Goal: Obtain resource: Download file/media

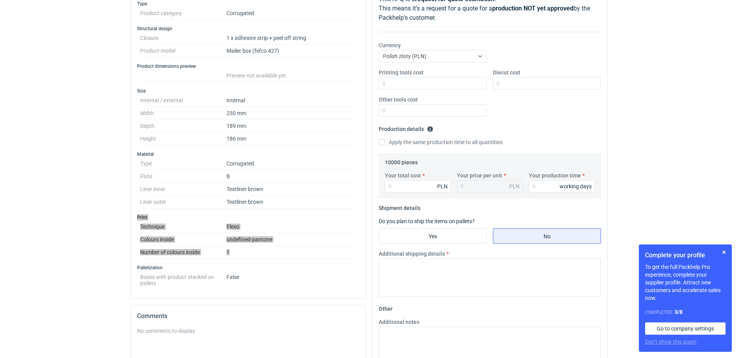
scroll to position [77, 0]
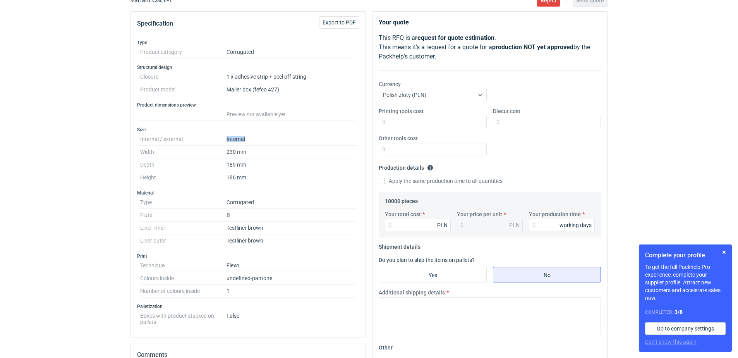
drag, startPoint x: 249, startPoint y: 138, endPoint x: 224, endPoint y: 139, distance: 24.4
click at [224, 139] on dl "Internal / external Internal Width 230 mm Depth 189 mm Height 186 mm" at bounding box center [248, 158] width 216 height 51
copy dl "Internal"
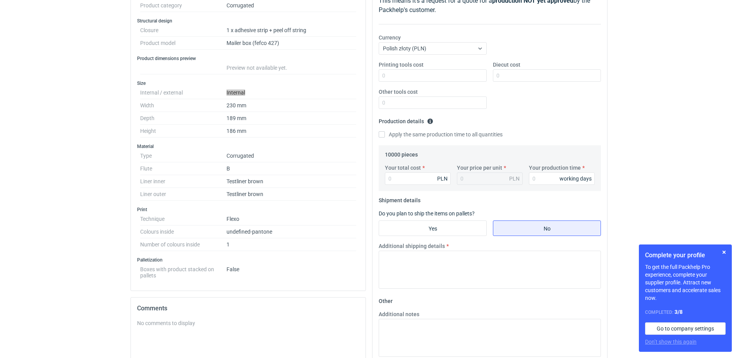
scroll to position [0, 0]
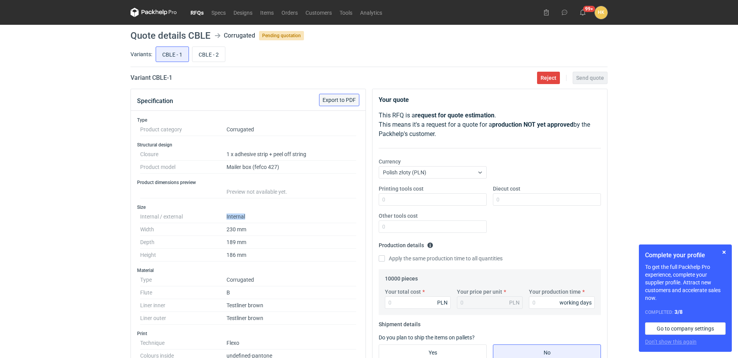
click at [341, 98] on span "Export to PDF" at bounding box center [339, 99] width 33 height 5
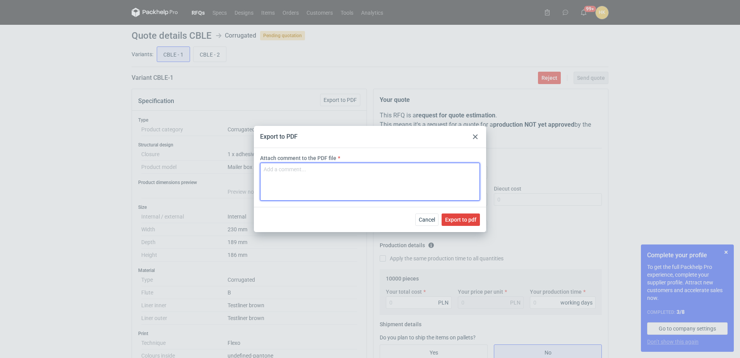
click at [320, 175] on textarea "Attach comment to the PDF file" at bounding box center [370, 182] width 220 height 38
type textarea "CBLE-1"
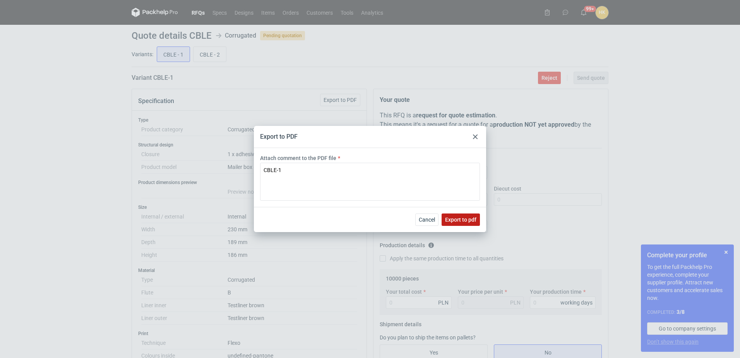
click at [466, 220] on span "Export to pdf" at bounding box center [460, 219] width 31 height 5
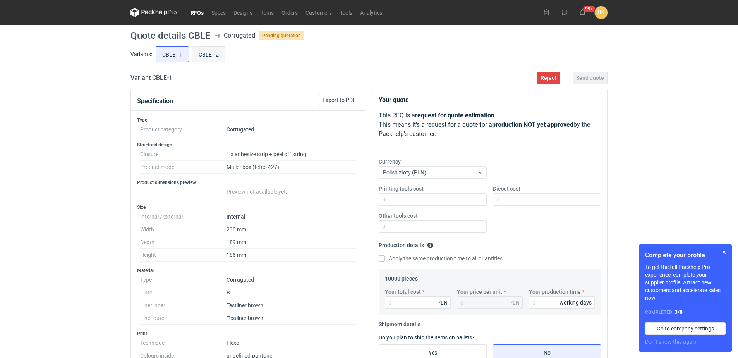
click at [206, 58] on input "CBLE - 2" at bounding box center [208, 54] width 33 height 15
radio input "true"
click at [208, 55] on input "CBLE - 2" at bounding box center [208, 54] width 33 height 15
radio input "true"
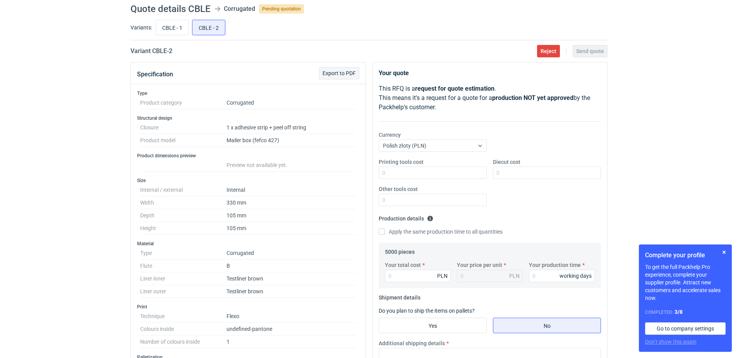
scroll to position [39, 0]
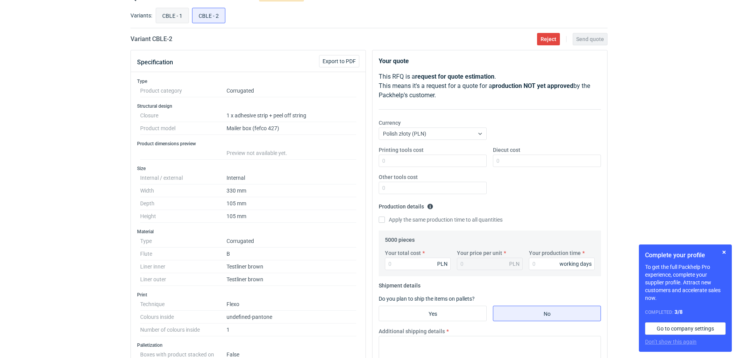
click at [169, 17] on input "CBLE - 1" at bounding box center [172, 15] width 33 height 15
radio input "true"
click at [210, 17] on input "CBLE - 2" at bounding box center [208, 15] width 33 height 15
radio input "true"
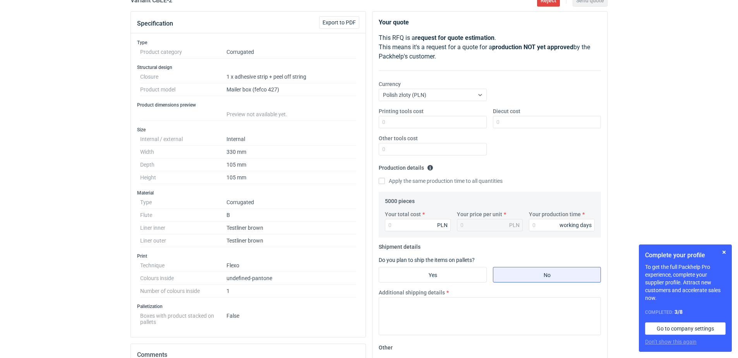
scroll to position [116, 0]
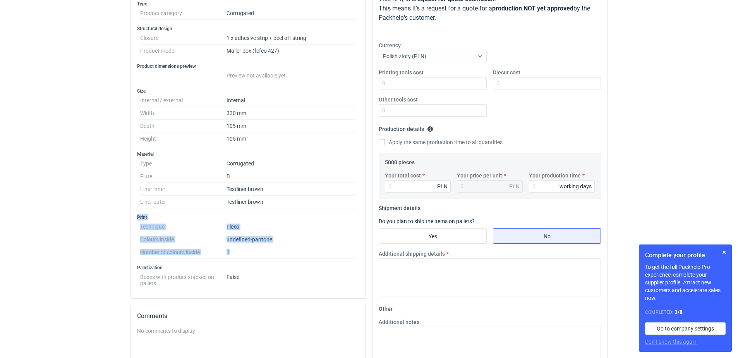
drag, startPoint x: 136, startPoint y: 216, endPoint x: 261, endPoint y: 247, distance: 129.6
click at [261, 247] on div "Type Product category Corrugated Structural design Closure 1 x adhesive strip +…" at bounding box center [248, 147] width 235 height 304
copy div "Print Technique Flexo Colours inside undefined-pantone Number of colours inside…"
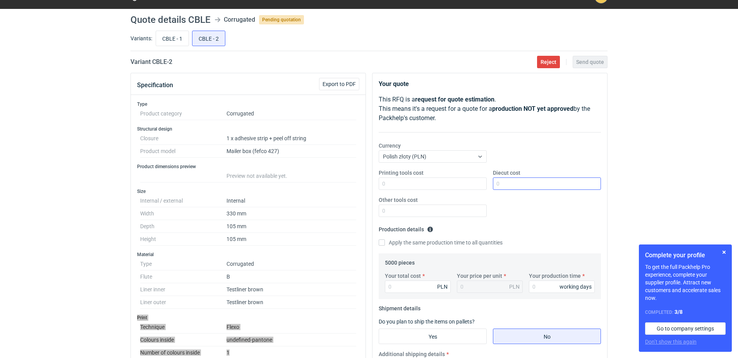
scroll to position [0, 0]
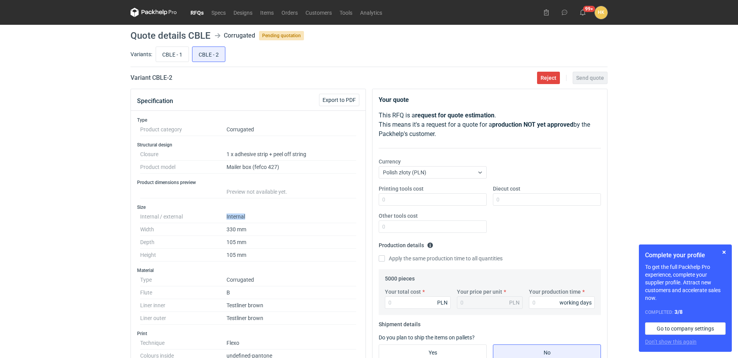
drag, startPoint x: 247, startPoint y: 217, endPoint x: 225, endPoint y: 218, distance: 22.1
click at [225, 218] on dl "Internal / external Internal Width 330 mm Depth 105 mm Height 105 mm" at bounding box center [248, 235] width 216 height 51
copy dl "Internal"
click at [338, 100] on span "Export to PDF" at bounding box center [339, 99] width 33 height 5
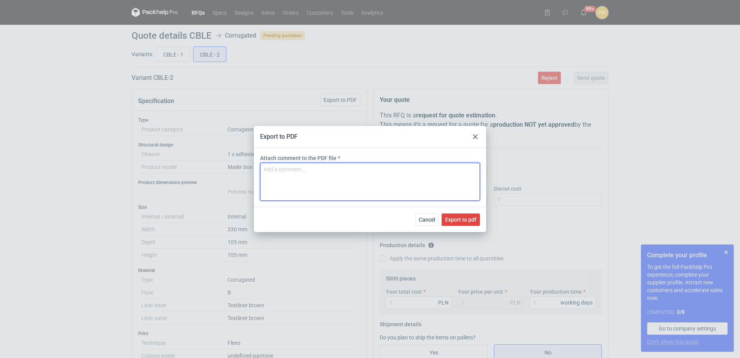
click at [309, 184] on textarea "Attach comment to the PDF file" at bounding box center [370, 182] width 220 height 38
type textarea "CBLE-2"
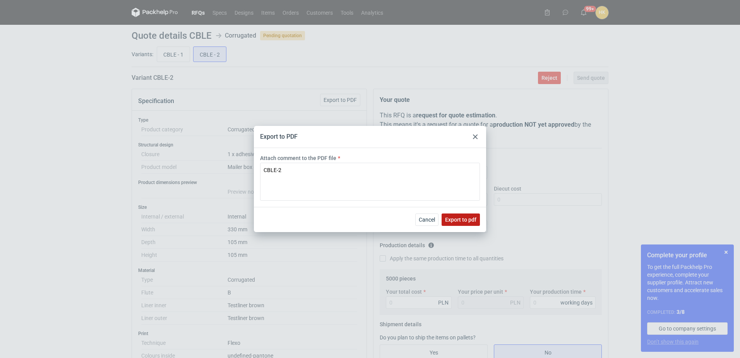
click at [458, 217] on span "Export to pdf" at bounding box center [460, 219] width 31 height 5
